Goal: Task Accomplishment & Management: Complete application form

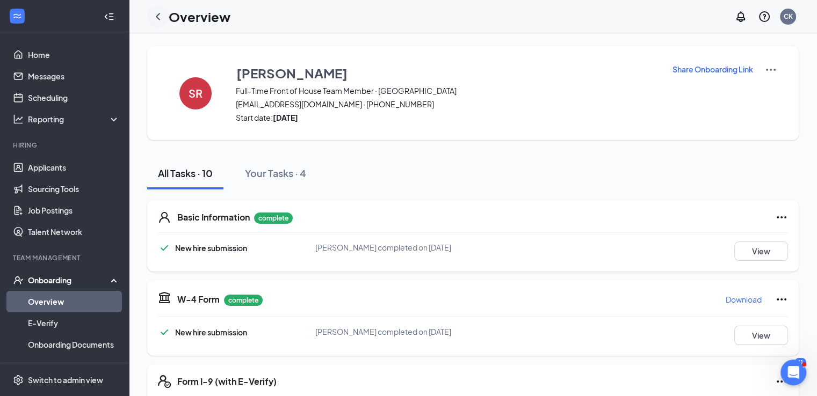
click at [157, 15] on icon "ChevronLeft" at bounding box center [158, 16] width 4 height 7
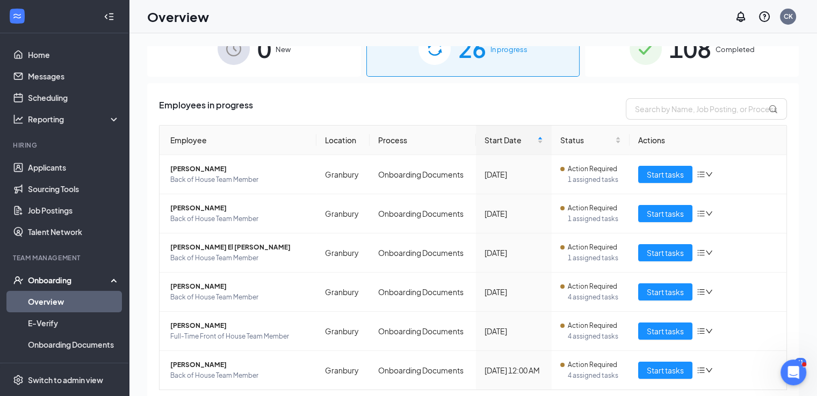
scroll to position [56, 0]
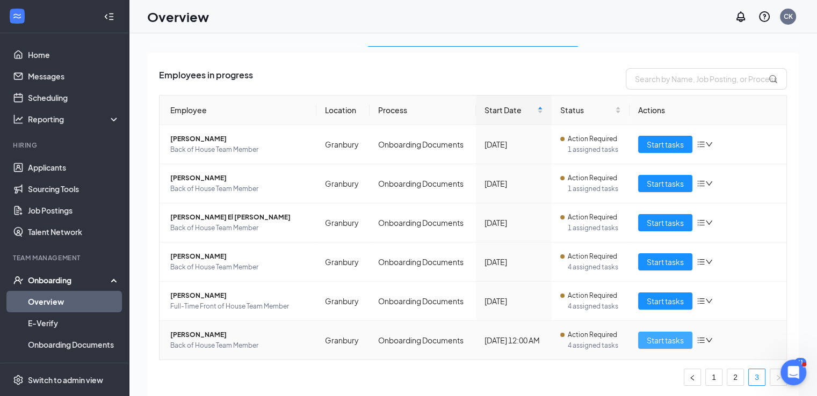
click at [664, 335] on span "Start tasks" at bounding box center [665, 341] width 37 height 12
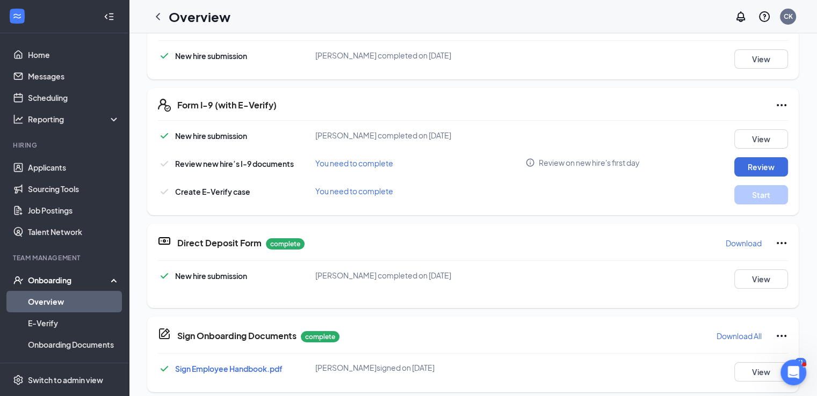
scroll to position [277, 0]
click at [736, 172] on button "Review" at bounding box center [761, 166] width 54 height 19
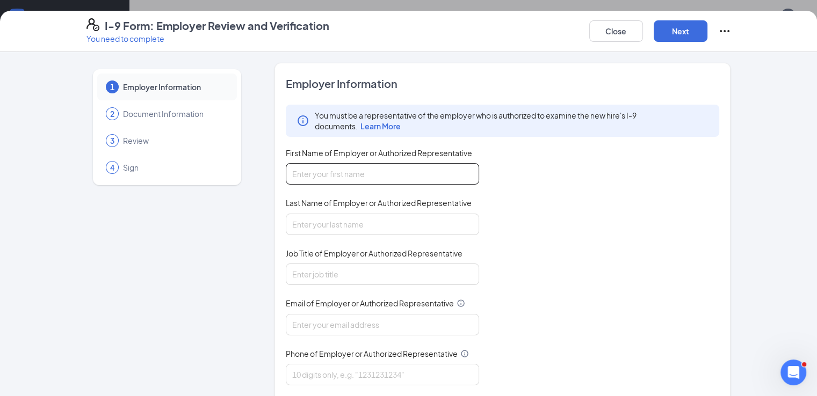
click at [357, 176] on input "First Name of Employer or Authorized Representative" at bounding box center [382, 173] width 193 height 21
type input "[PERSON_NAME]"
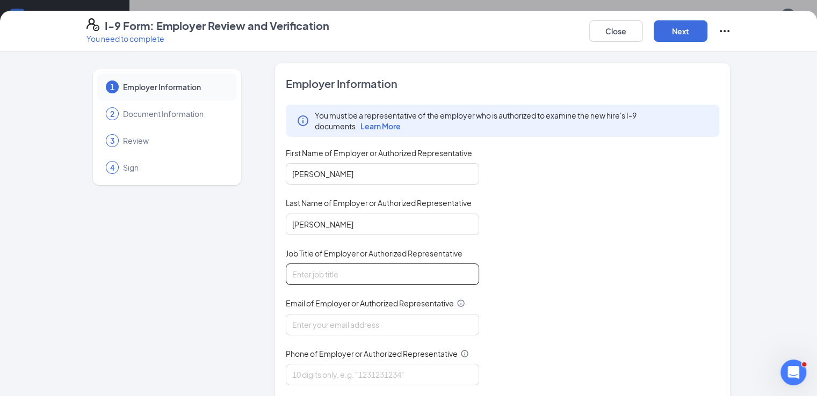
click at [365, 278] on input "Job Title of Employer or Authorized Representative" at bounding box center [382, 274] width 193 height 21
type input "Director"
click at [321, 327] on input "Email of Employer or Authorized Representative" at bounding box center [382, 324] width 193 height 21
type input "[EMAIL_ADDRESS][DOMAIN_NAME]"
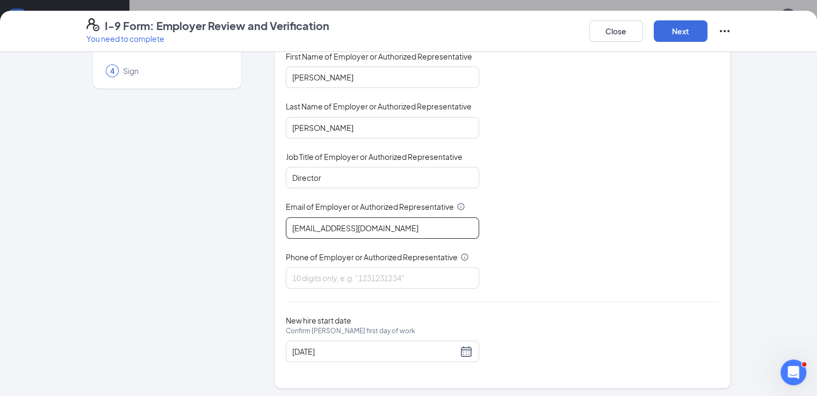
scroll to position [97, 0]
click at [295, 273] on input "Phone of Employer or Authorized Representative" at bounding box center [382, 277] width 193 height 21
type input "4322106767"
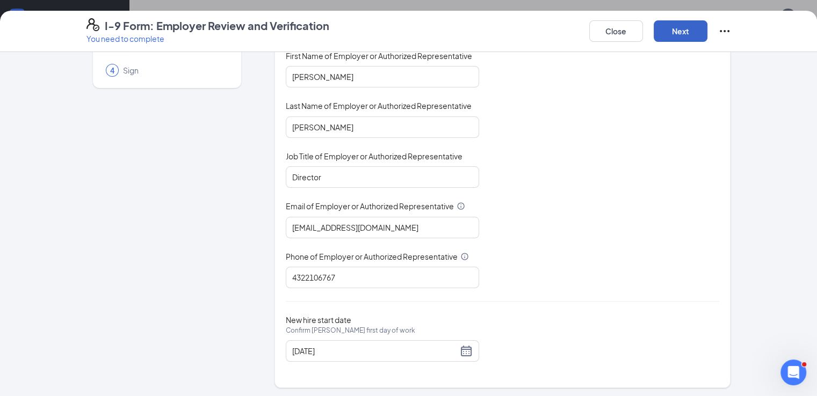
click at [707, 39] on button "Next" at bounding box center [681, 30] width 54 height 21
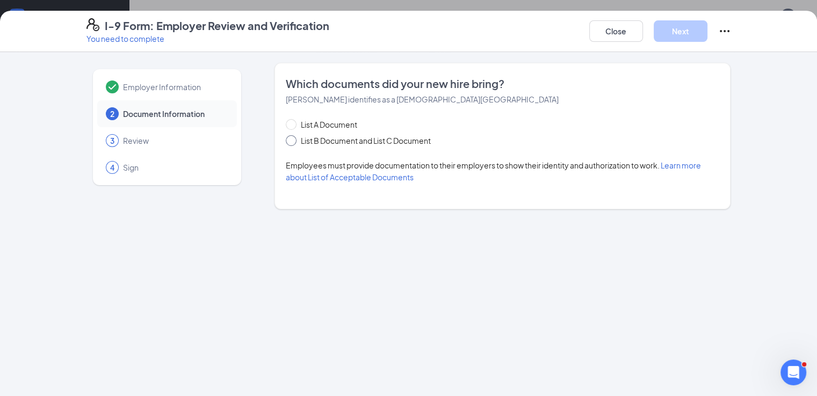
click at [296, 144] on span "List B Document and List C Document" at bounding box center [365, 141] width 139 height 12
click at [286, 143] on input "List B Document and List C Document" at bounding box center [290, 139] width 8 height 8
radio input "true"
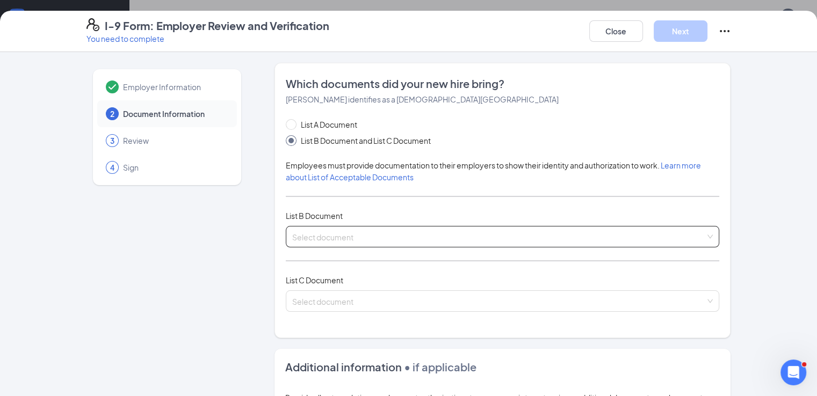
click at [292, 232] on input "search" at bounding box center [499, 235] width 414 height 16
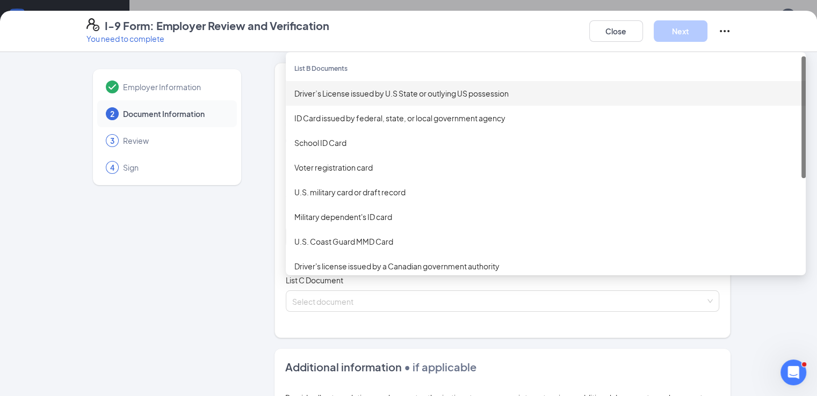
click at [323, 91] on div "Driver’s License issued by U.S State or outlying US possession" at bounding box center [545, 94] width 503 height 12
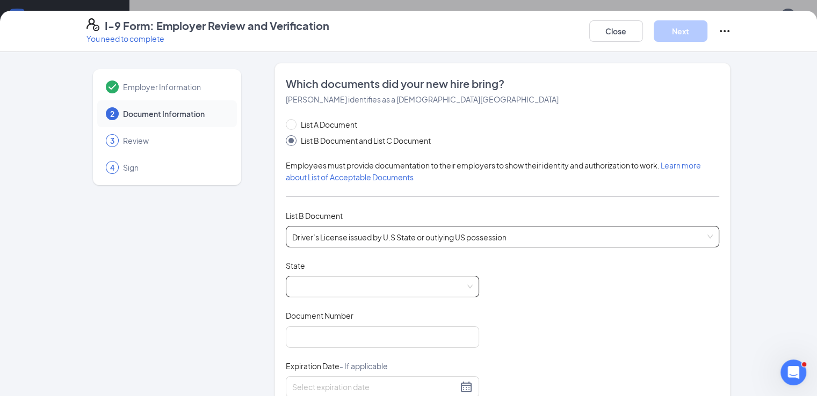
click at [306, 278] on span at bounding box center [382, 287] width 180 height 20
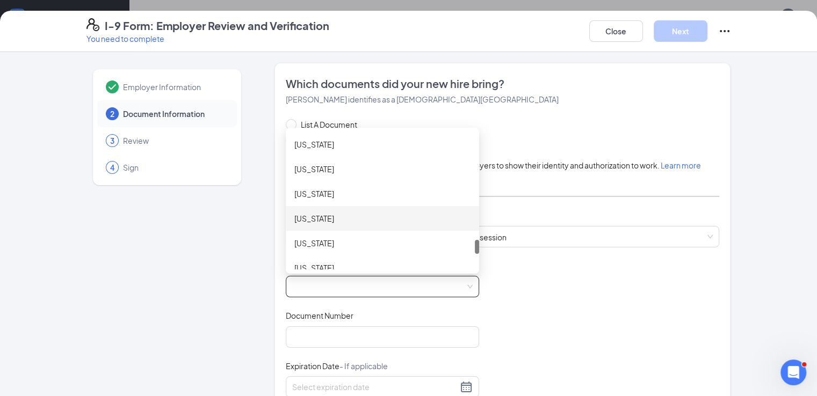
scroll to position [1031, 0]
click at [294, 263] on div "[US_STATE]" at bounding box center [382, 267] width 176 height 12
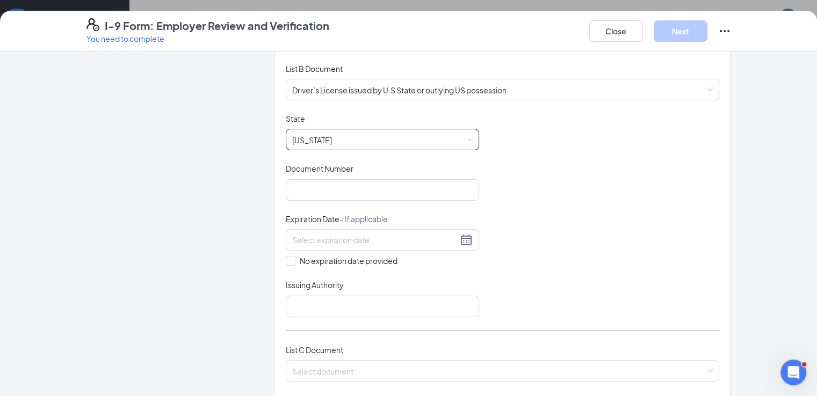
scroll to position [148, 0]
click at [286, 180] on input "Document Number" at bounding box center [382, 188] width 193 height 21
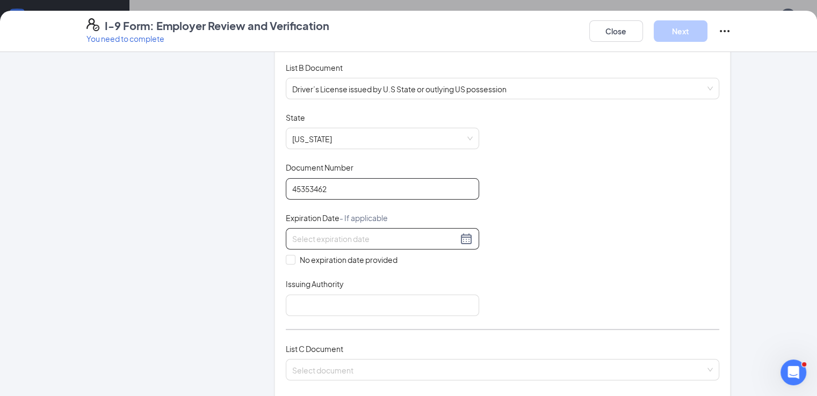
type input "45353462"
click at [292, 236] on input at bounding box center [374, 239] width 165 height 12
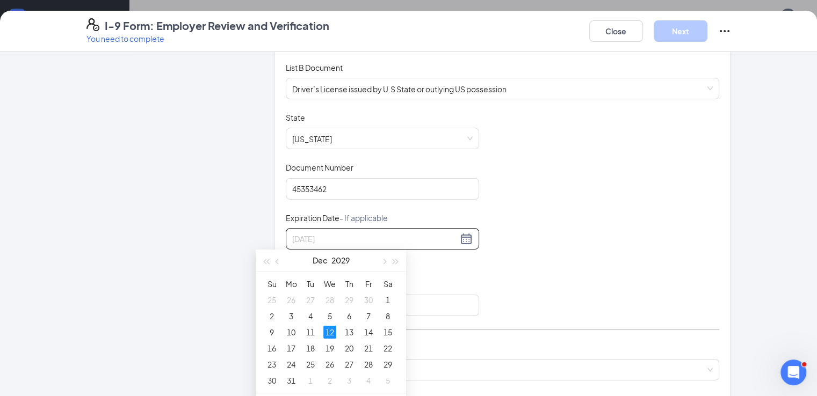
click at [329, 330] on div "12" at bounding box center [329, 332] width 13 height 13
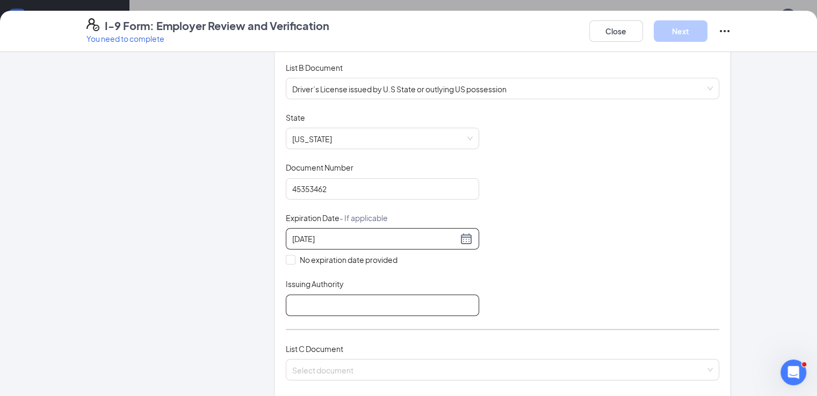
type input "[DATE]"
click at [312, 305] on input "Issuing Authority" at bounding box center [382, 305] width 193 height 21
type input "[GEOGRAPHIC_DATA]"
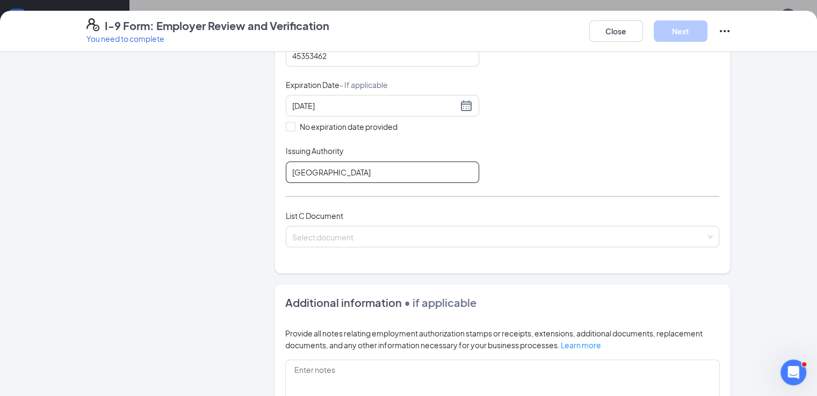
scroll to position [302, 0]
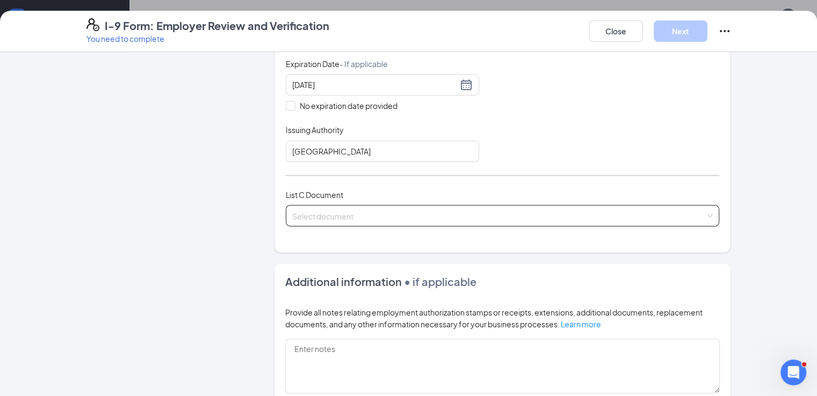
click at [292, 215] on input "search" at bounding box center [499, 214] width 414 height 16
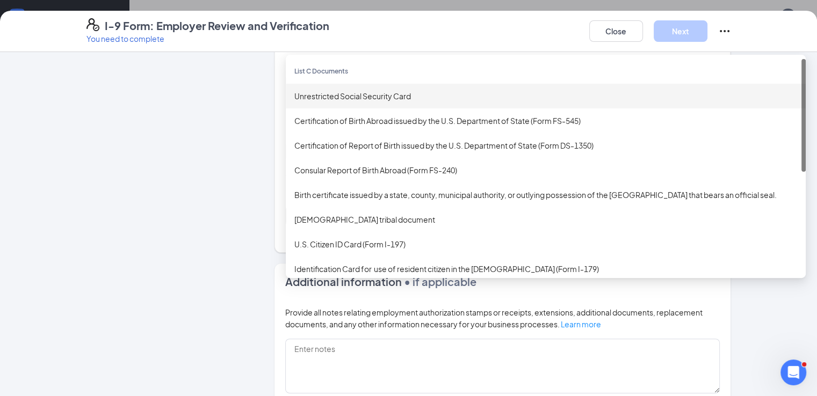
click at [303, 91] on div "Unrestricted Social Security Card" at bounding box center [545, 96] width 503 height 12
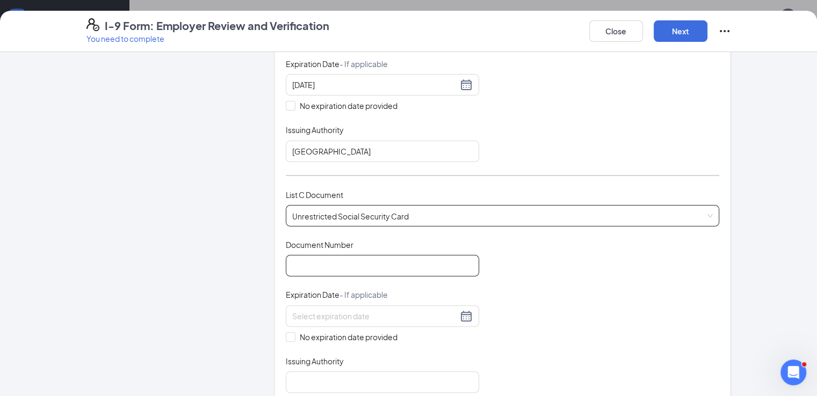
click at [329, 267] on input "Document Number" at bounding box center [382, 265] width 193 height 21
type input "632082973"
click at [286, 332] on span at bounding box center [291, 337] width 10 height 10
click at [286, 332] on input "No expiration date provided" at bounding box center [290, 336] width 8 height 8
checkbox input "true"
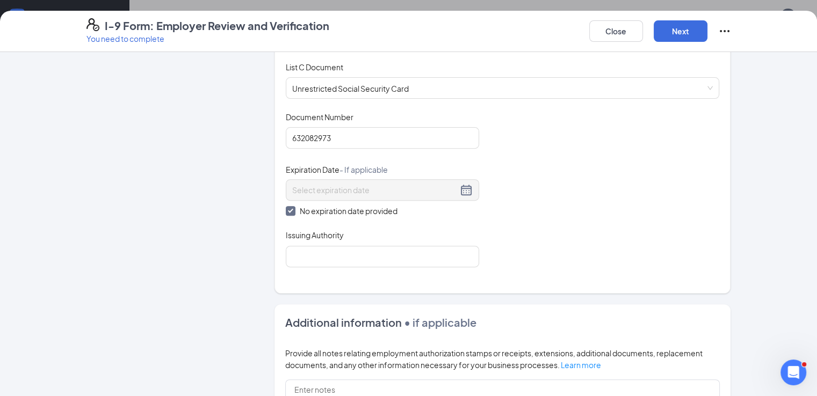
scroll to position [508, 0]
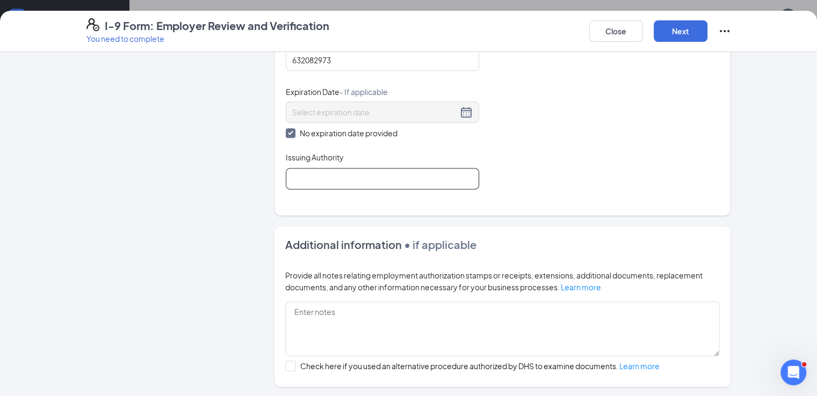
click at [293, 178] on input "Issuing Authority" at bounding box center [382, 178] width 193 height 21
type input "Social Security Admiration"
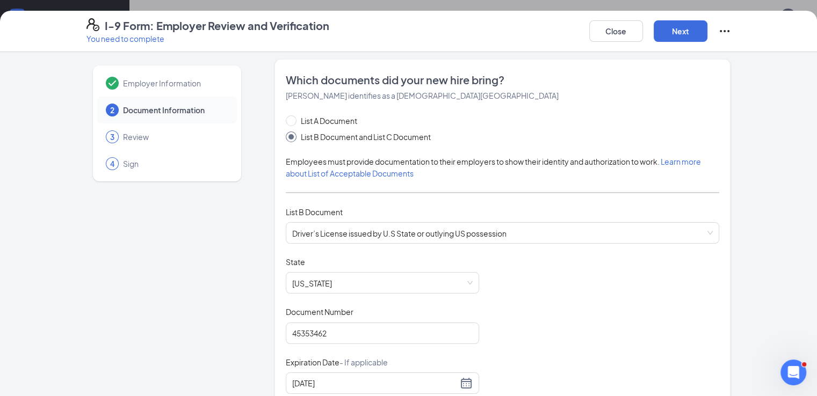
scroll to position [0, 0]
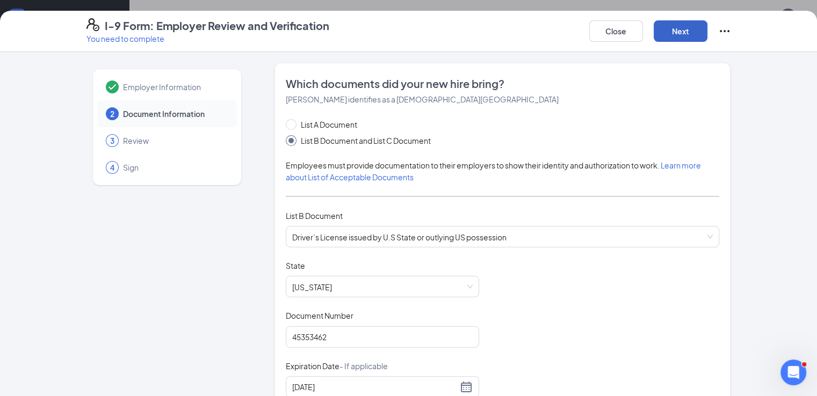
click at [707, 33] on button "Next" at bounding box center [681, 30] width 54 height 21
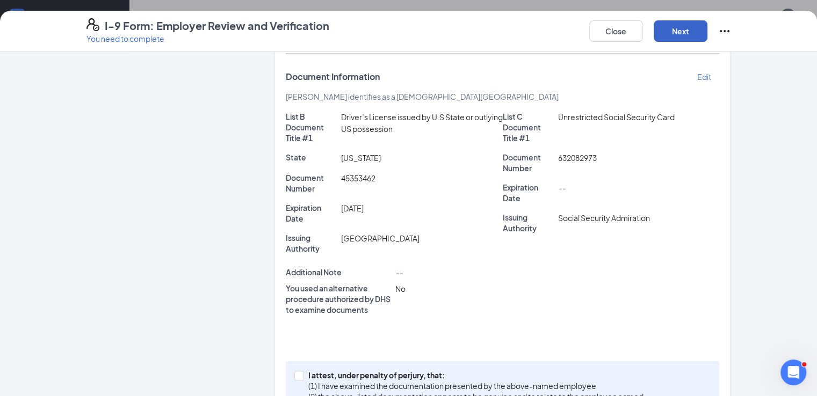
scroll to position [225, 0]
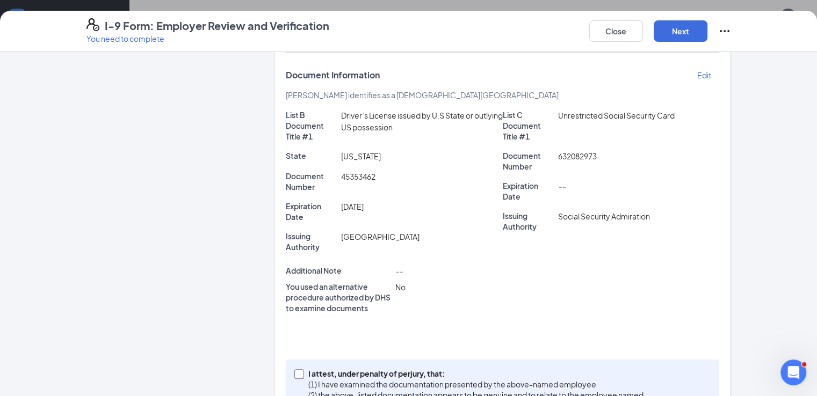
click at [294, 370] on span at bounding box center [299, 375] width 10 height 10
click at [294, 370] on input "I attest, under penalty of [PERSON_NAME], that: (1) I have examined the documen…" at bounding box center [298, 374] width 8 height 8
checkbox input "true"
click at [707, 32] on button "Next" at bounding box center [681, 30] width 54 height 21
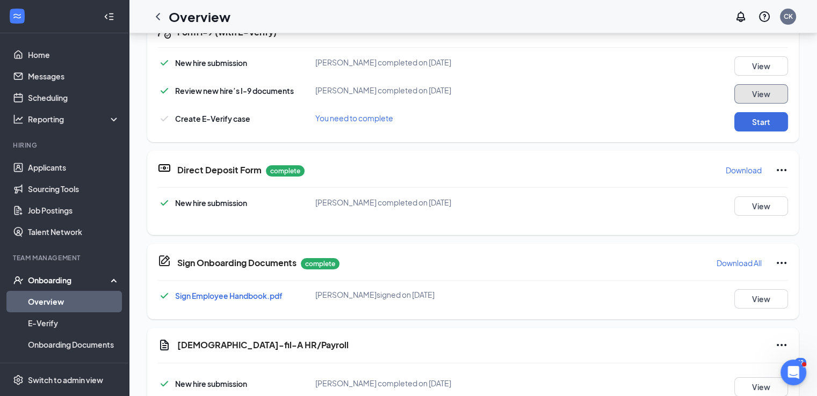
scroll to position [280, 0]
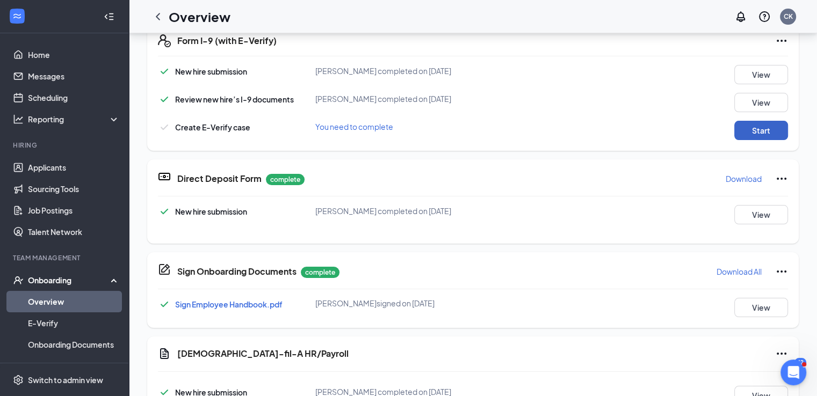
click at [743, 121] on button "Start" at bounding box center [761, 130] width 54 height 19
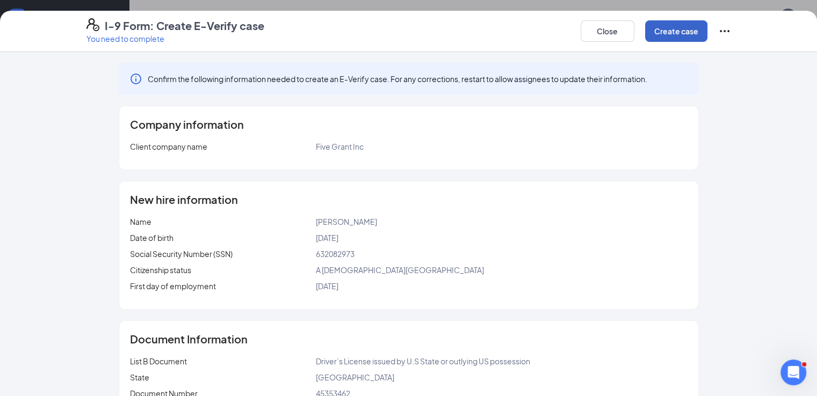
click at [707, 33] on button "Create case" at bounding box center [676, 30] width 62 height 21
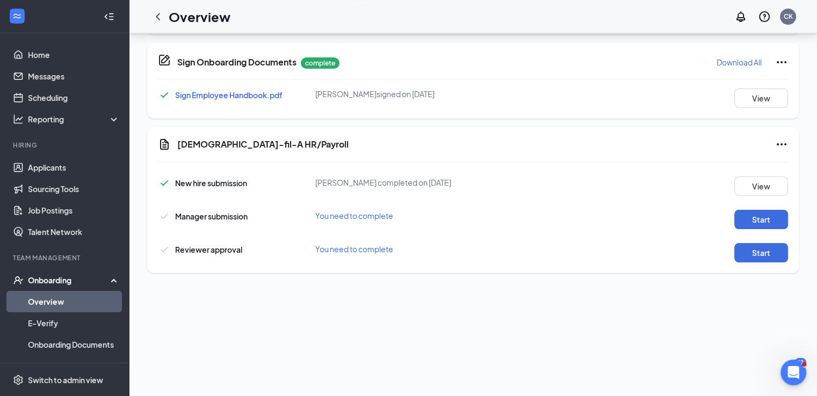
scroll to position [261, 0]
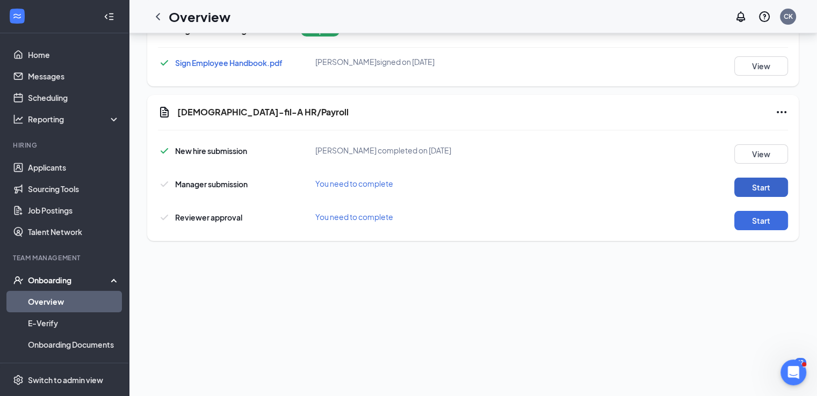
click at [751, 192] on button "Start" at bounding box center [761, 187] width 54 height 19
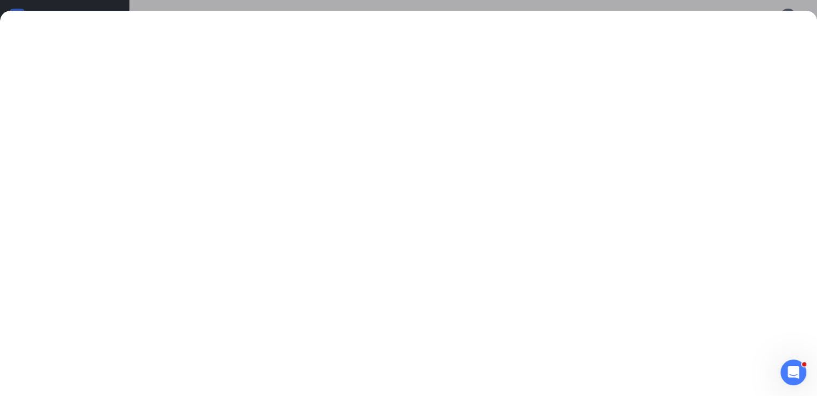
scroll to position [342, 0]
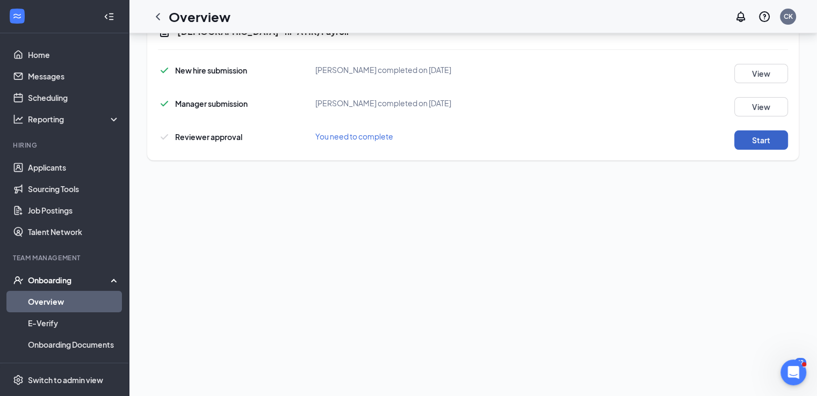
click at [748, 137] on button "Start" at bounding box center [761, 140] width 54 height 19
click at [747, 144] on button "Start" at bounding box center [761, 140] width 54 height 19
